Goal: Task Accomplishment & Management: Use online tool/utility

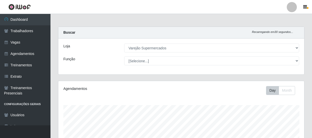
select select "237"
click at [307, 8] on icon "button" at bounding box center [305, 7] width 4 height 5
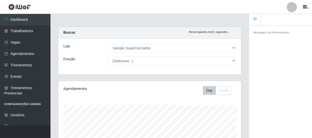
scroll to position [252585, 252507]
click at [308, 7] on span "button" at bounding box center [308, 8] width 2 height 2
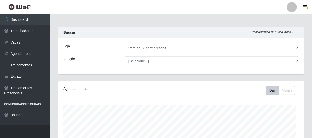
scroll to position [252585, 252444]
click at [304, 7] on icon "button" at bounding box center [305, 7] width 4 height 5
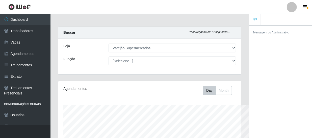
scroll to position [105, 183]
click at [304, 7] on icon "button" at bounding box center [305, 7] width 4 height 5
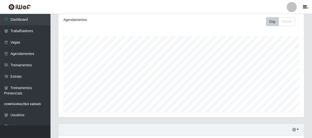
scroll to position [0, 0]
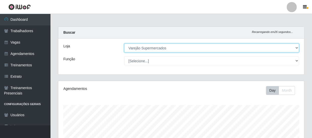
click at [181, 48] on select "[Selecione...] Varejão Supermercados" at bounding box center [211, 47] width 175 height 9
click at [124, 43] on select "[Selecione...] Varejão Supermercados" at bounding box center [211, 47] width 175 height 9
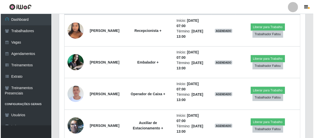
scroll to position [230, 0]
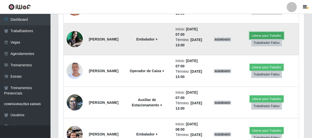
click at [256, 35] on button "Liberar para Trabalho" at bounding box center [267, 35] width 34 height 7
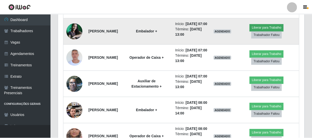
scroll to position [105, 244]
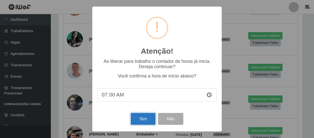
click at [147, 121] on button "Sim" at bounding box center [143, 119] width 25 height 12
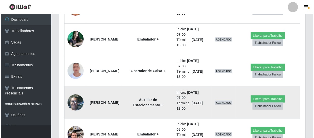
scroll to position [0, 0]
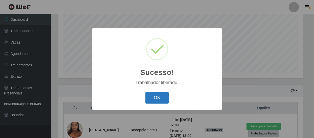
click at [151, 100] on button "OK" at bounding box center [157, 98] width 24 height 12
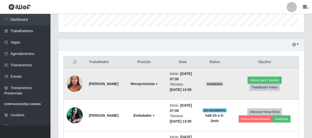
click at [73, 79] on img at bounding box center [75, 83] width 16 height 21
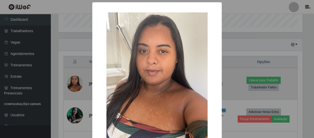
click at [73, 79] on div "× OK Cancel" at bounding box center [157, 69] width 314 height 138
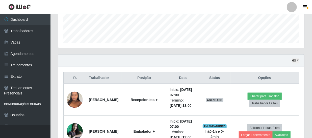
click at [298, 84] on td "Liberar para Trabalho Trabalhador Faltou" at bounding box center [265, 100] width 69 height 32
click at [298, 59] on button "button" at bounding box center [295, 61] width 7 height 6
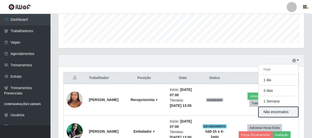
click at [287, 111] on button "Não encerrados" at bounding box center [279, 112] width 40 height 10
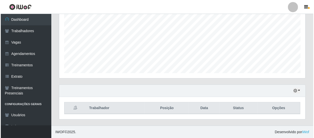
scroll to position [138, 0]
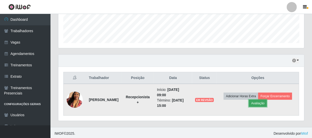
click at [261, 105] on button "Avaliação" at bounding box center [258, 103] width 18 height 7
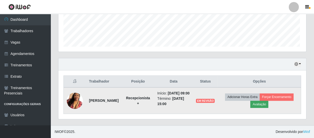
scroll to position [105, 244]
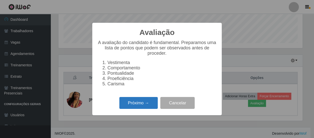
click at [151, 103] on button "Próximo →" at bounding box center [138, 103] width 38 height 12
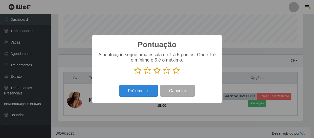
scroll to position [252585, 252446]
click at [177, 70] on icon at bounding box center [176, 71] width 7 height 8
click at [173, 74] on input "radio" at bounding box center [173, 74] width 0 height 0
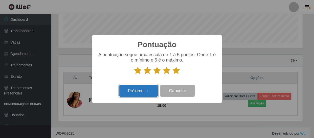
click at [147, 93] on button "Próximo →" at bounding box center [138, 91] width 38 height 12
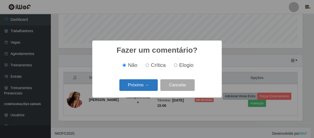
click at [148, 85] on button "Próximo →" at bounding box center [138, 85] width 38 height 12
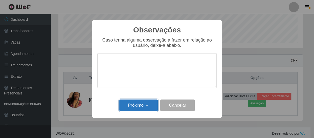
click at [148, 105] on button "Próximo →" at bounding box center [138, 105] width 38 height 12
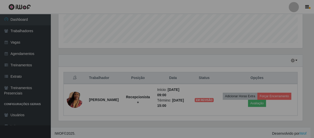
scroll to position [105, 246]
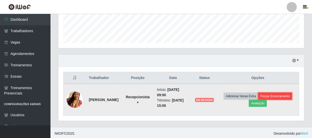
click at [274, 95] on button "Forçar Encerramento" at bounding box center [276, 95] width 34 height 7
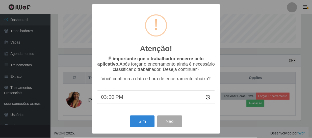
scroll to position [105, 244]
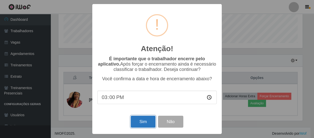
click at [144, 122] on button "Sim" at bounding box center [143, 121] width 25 height 12
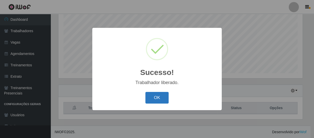
click at [160, 96] on button "OK" at bounding box center [157, 98] width 24 height 12
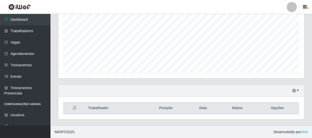
scroll to position [0, 0]
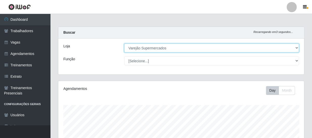
click at [168, 50] on select "[Selecione...] Varejão Supermercados" at bounding box center [211, 47] width 175 height 9
click at [124, 43] on select "[Selecione...] Varejão Supermercados" at bounding box center [211, 47] width 175 height 9
click at [167, 49] on select "[Selecione...] Varejão Supermercados" at bounding box center [211, 47] width 175 height 9
click at [124, 43] on select "[Selecione...] Varejão Supermercados" at bounding box center [211, 47] width 175 height 9
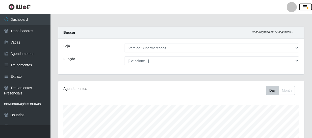
click at [305, 7] on icon "button" at bounding box center [305, 7] width 4 height 5
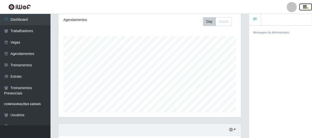
scroll to position [108, 0]
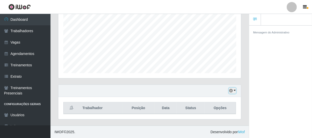
click at [235, 89] on button "button" at bounding box center [232, 91] width 7 height 6
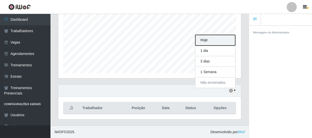
click at [218, 42] on button "Hoje" at bounding box center [216, 40] width 40 height 11
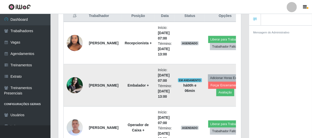
scroll to position [222, 0]
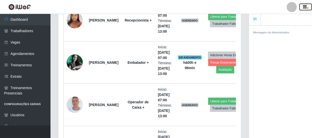
click at [306, 7] on icon "button" at bounding box center [305, 7] width 4 height 5
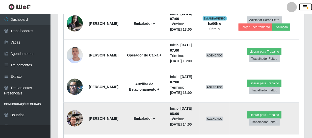
scroll to position [268, 0]
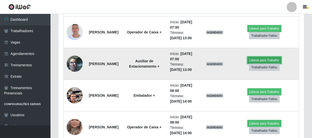
click at [257, 60] on button "Liberar para Trabalho" at bounding box center [265, 60] width 34 height 7
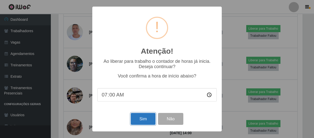
click at [142, 118] on button "Sim" at bounding box center [143, 119] width 25 height 12
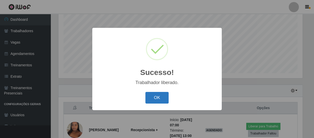
click at [151, 96] on button "OK" at bounding box center [157, 98] width 24 height 12
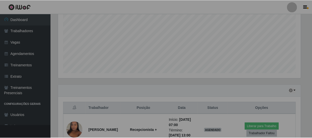
scroll to position [105, 246]
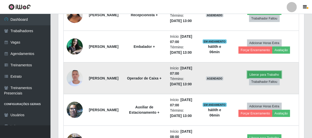
click at [267, 74] on button "Liberar para Trabalho" at bounding box center [265, 74] width 34 height 7
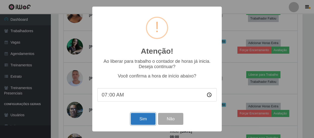
click at [146, 120] on button "Sim" at bounding box center [143, 119] width 25 height 12
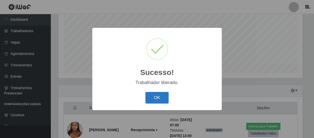
click at [157, 98] on button "OK" at bounding box center [157, 98] width 24 height 12
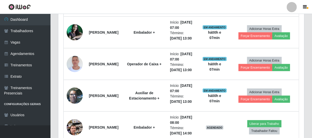
scroll to position [168, 0]
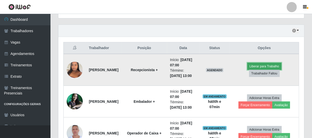
click at [269, 66] on button "Liberar para Trabalho" at bounding box center [265, 66] width 34 height 7
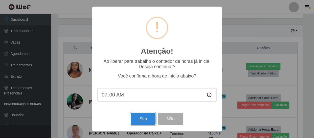
click at [147, 121] on button "Sim" at bounding box center [143, 119] width 25 height 12
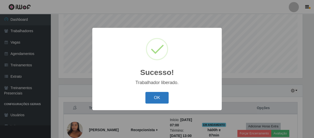
click at [161, 99] on button "OK" at bounding box center [157, 98] width 24 height 12
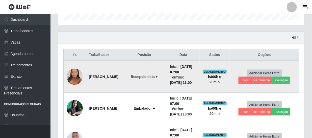
scroll to position [207, 0]
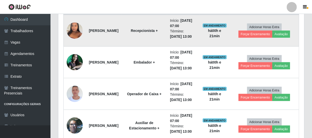
click at [194, 29] on li "Término: [DATE] 13:00" at bounding box center [183, 34] width 27 height 11
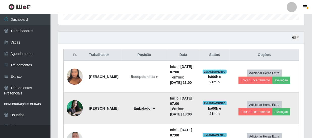
scroll to position [184, 0]
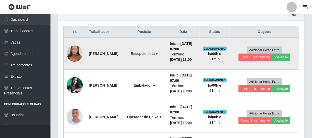
click at [122, 54] on td "[PERSON_NAME]" at bounding box center [104, 54] width 36 height 32
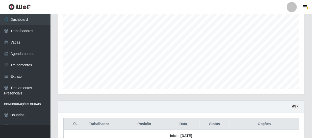
scroll to position [115, 0]
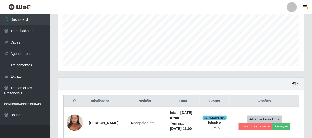
click at [202, 72] on div "Agendamentos Day Month" at bounding box center [181, 21] width 254 height 111
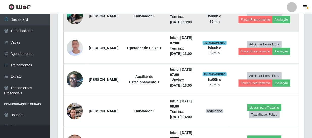
scroll to position [275, 0]
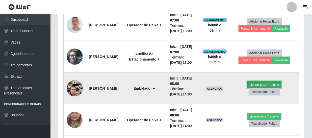
click at [255, 83] on button "Liberar para Trabalho" at bounding box center [265, 84] width 34 height 7
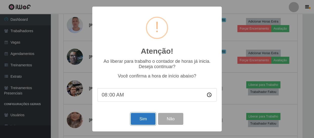
click at [148, 119] on button "Sim" at bounding box center [143, 119] width 25 height 12
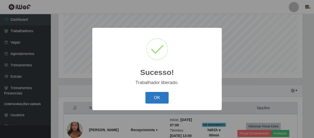
click at [159, 98] on button "OK" at bounding box center [157, 98] width 24 height 12
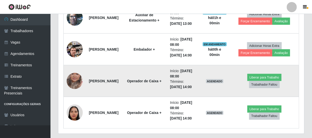
scroll to position [328, 0]
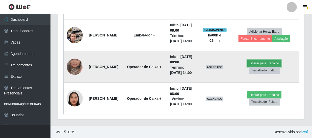
click at [260, 63] on button "Liberar para Trabalho" at bounding box center [265, 63] width 34 height 7
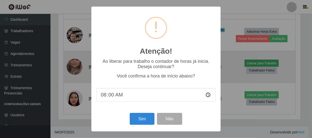
scroll to position [105, 244]
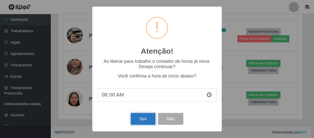
click at [149, 120] on button "Sim" at bounding box center [143, 119] width 25 height 12
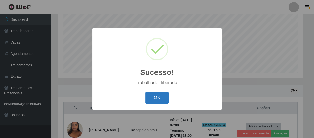
click at [163, 99] on button "OK" at bounding box center [157, 98] width 24 height 12
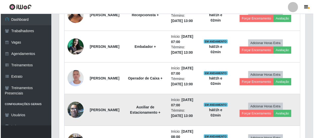
scroll to position [268, 0]
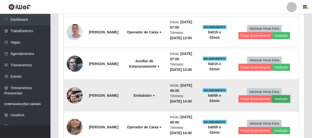
click at [285, 98] on button "Avaliação" at bounding box center [282, 98] width 18 height 7
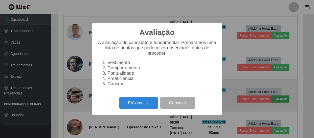
scroll to position [105, 244]
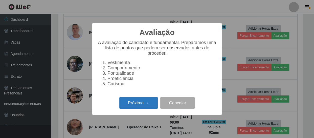
click at [149, 105] on button "Próximo →" at bounding box center [138, 103] width 38 height 12
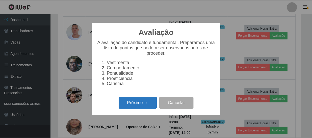
scroll to position [252585, 252446]
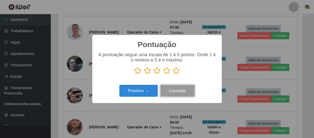
click at [173, 93] on button "Cancelar" at bounding box center [177, 91] width 34 height 12
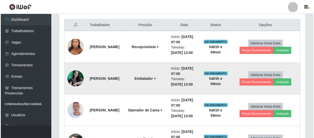
scroll to position [214, 0]
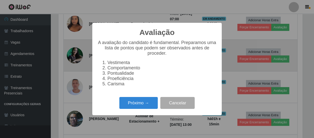
scroll to position [105, 244]
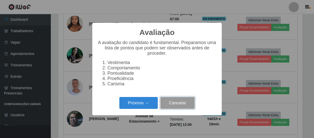
click at [185, 104] on button "Cancelar" at bounding box center [177, 103] width 34 height 12
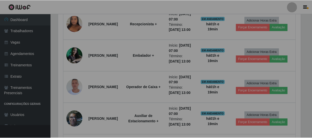
scroll to position [105, 246]
